Goal: Information Seeking & Learning: Learn about a topic

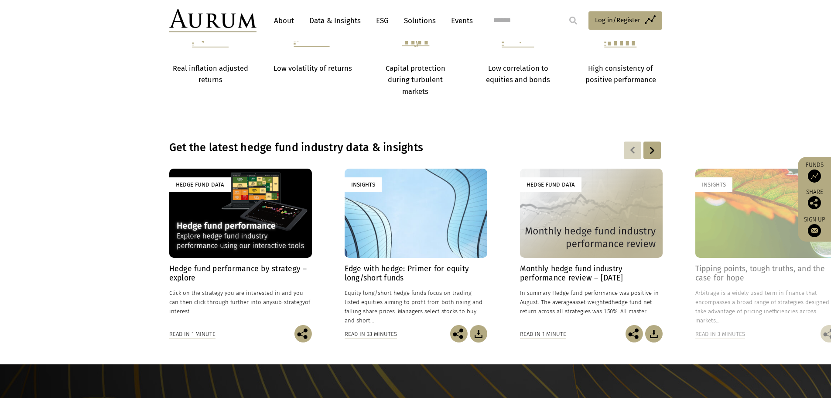
scroll to position [567, 0]
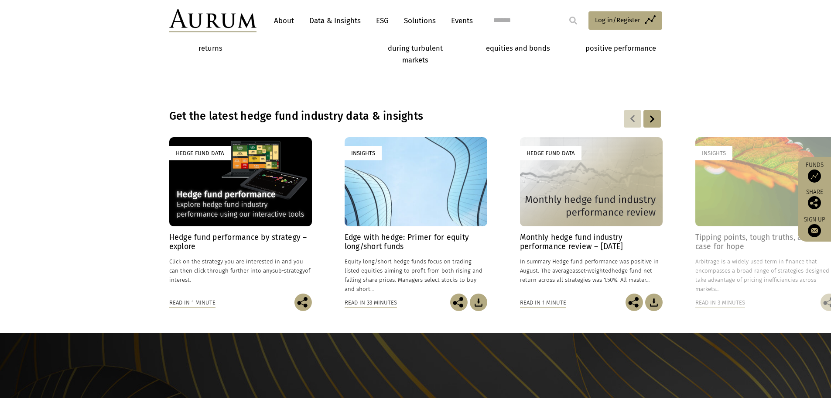
click at [394, 241] on h4 "Edge with hedge: Primer for equity long/short funds" at bounding box center [416, 242] width 143 height 18
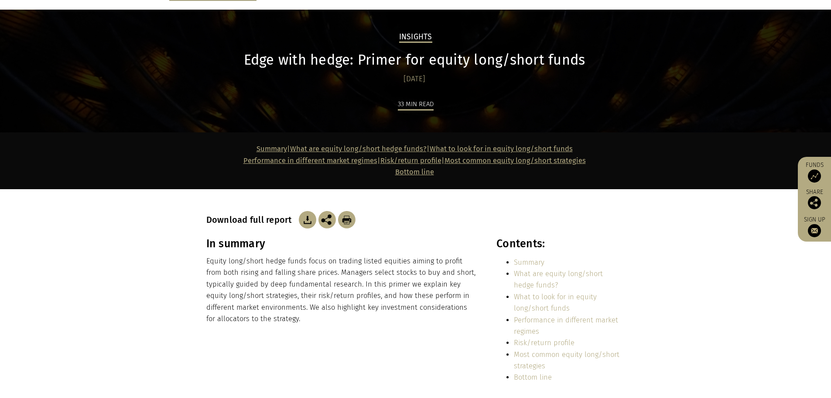
scroll to position [87, 0]
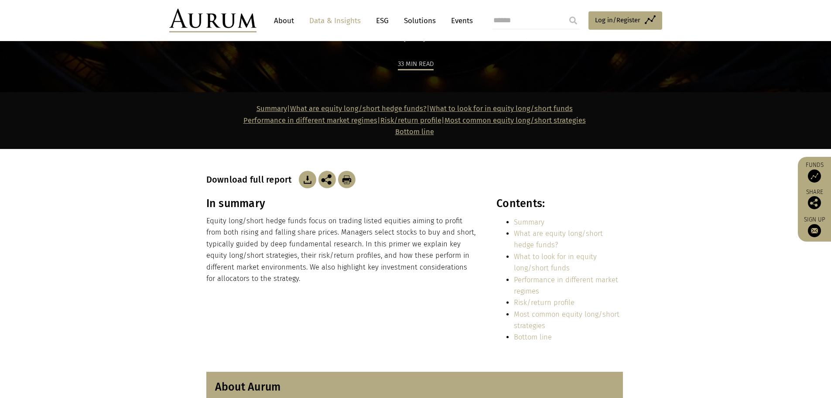
click at [285, 254] on p "Equity long/short hedge funds focus on trading listed equities aiming to profit…" at bounding box center [341, 249] width 271 height 69
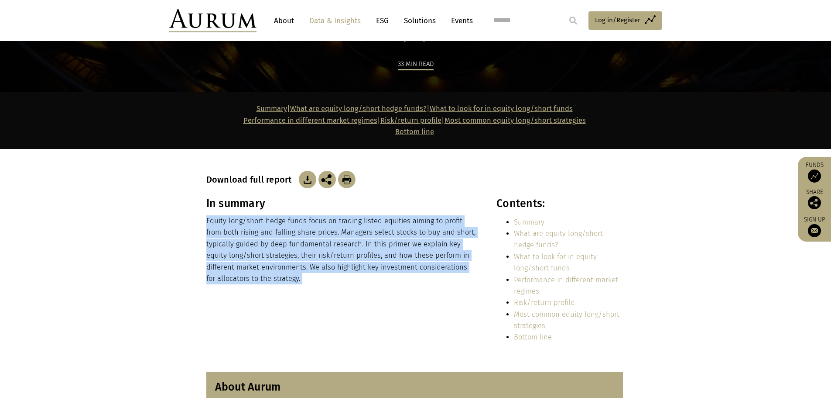
click at [285, 254] on p "Equity long/short hedge funds focus on trading listed equities aiming to profit…" at bounding box center [341, 249] width 271 height 69
copy div "Equity long/short hedge funds focus on trading listed equities aiming to profit…"
click at [308, 178] on img at bounding box center [307, 179] width 17 height 17
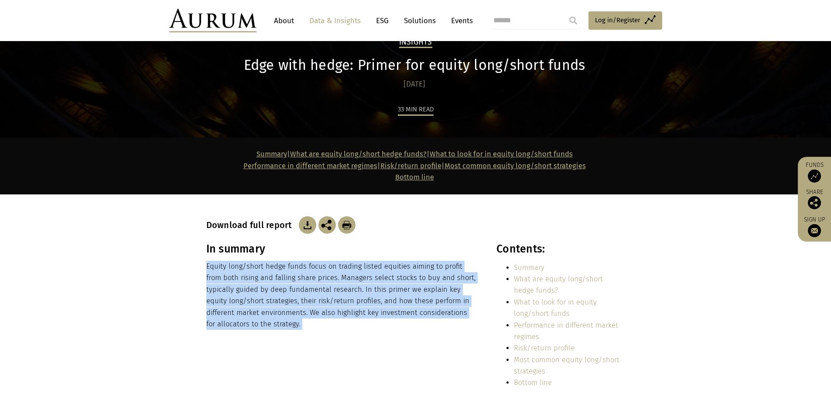
scroll to position [0, 0]
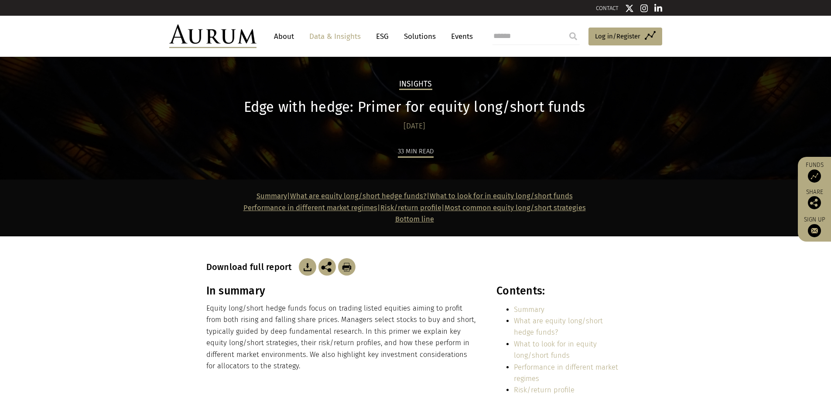
click at [287, 317] on p "Equity long/short hedge funds focus on trading listed equities aiming to profit…" at bounding box center [341, 336] width 271 height 69
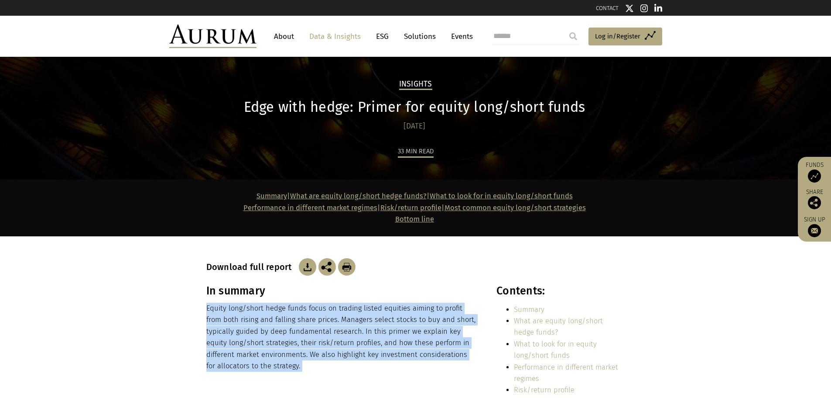
click at [288, 316] on p "Equity long/short hedge funds focus on trading listed equities aiming to profit…" at bounding box center [341, 336] width 271 height 69
copy div "Equity long/short hedge funds focus on trading listed equities aiming to profit…"
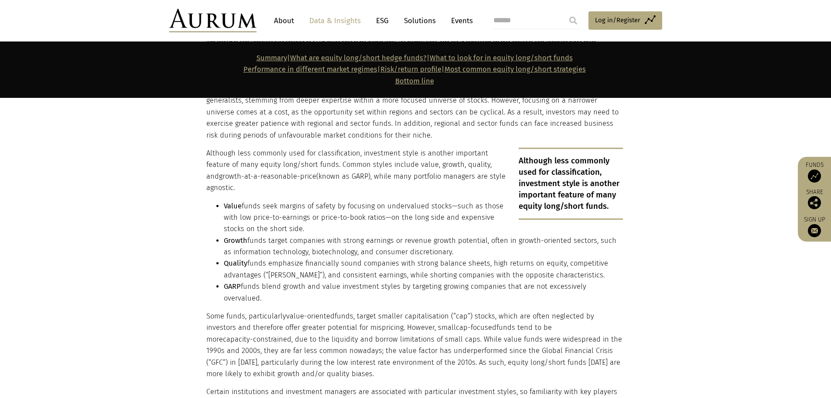
scroll to position [1527, 0]
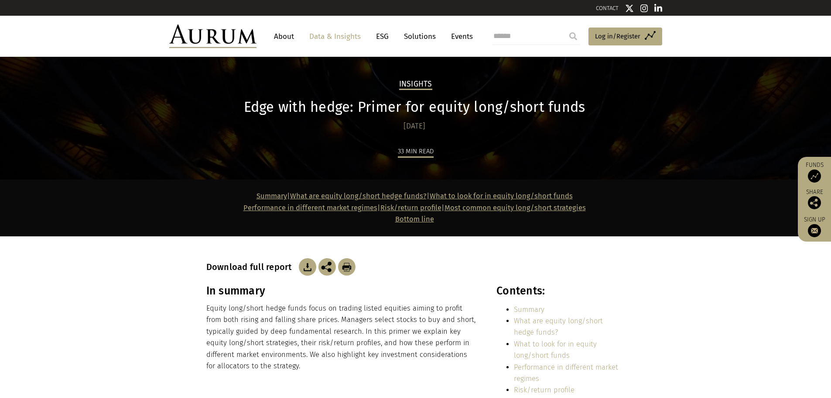
click at [377, 101] on h1 "Edge with hedge: Primer for equity long/short funds" at bounding box center [414, 107] width 417 height 17
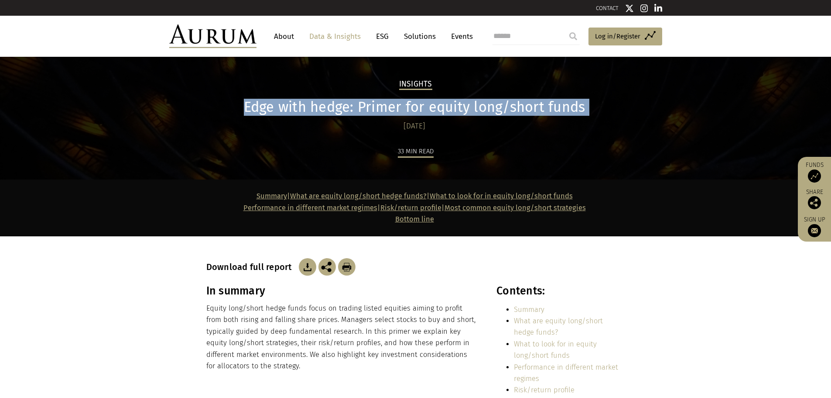
click at [377, 101] on h1 "Edge with hedge: Primer for equity long/short funds" at bounding box center [414, 107] width 417 height 17
copy div "Edge with hedge: Primer for equity long/short funds"
